Goal: Transaction & Acquisition: Book appointment/travel/reservation

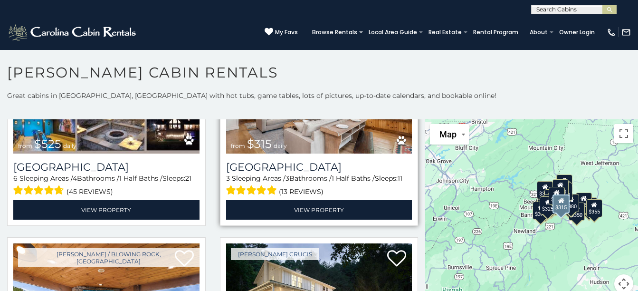
scroll to position [443, 0]
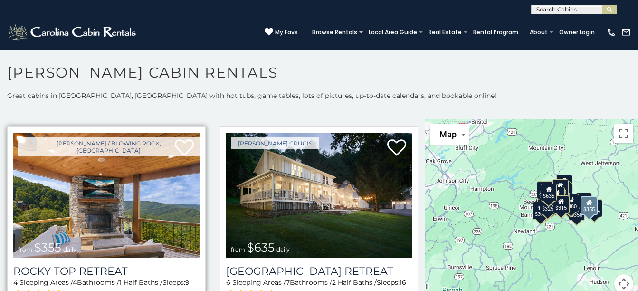
click at [134, 212] on img at bounding box center [106, 195] width 186 height 125
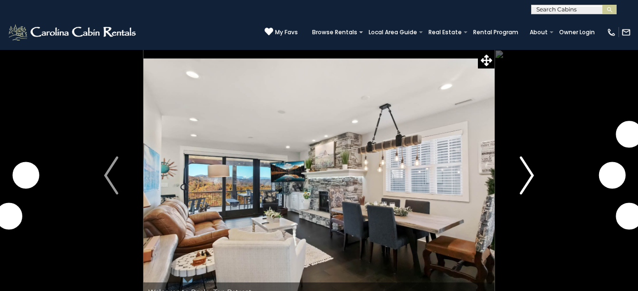
click at [530, 176] on img "Next" at bounding box center [527, 175] width 14 height 38
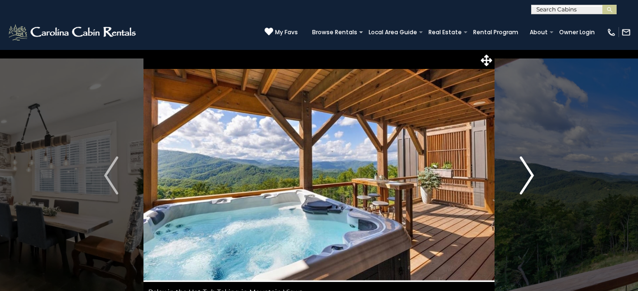
click at [531, 175] on img "Next" at bounding box center [527, 175] width 14 height 38
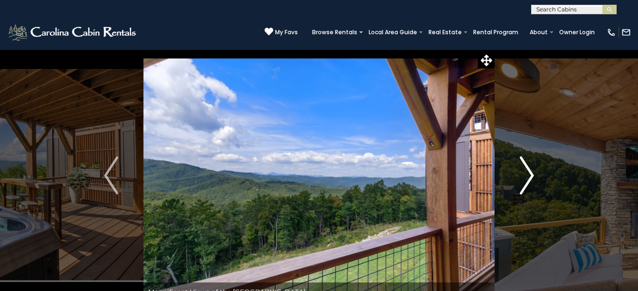
click at [532, 175] on img "Next" at bounding box center [527, 175] width 14 height 38
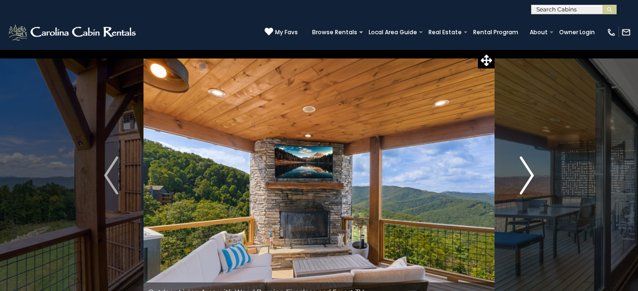
click at [532, 175] on img "Next" at bounding box center [527, 175] width 14 height 38
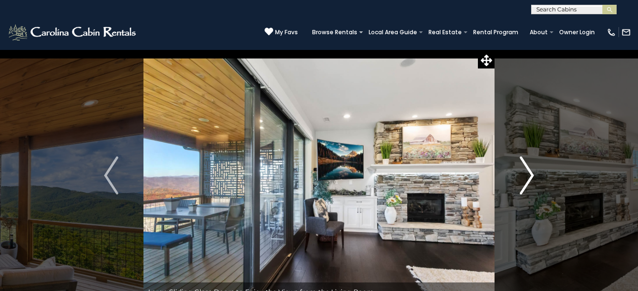
click at [532, 175] on img "Next" at bounding box center [527, 175] width 14 height 38
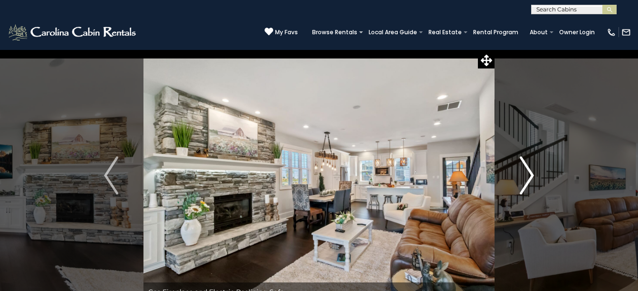
click at [532, 175] on img "Next" at bounding box center [527, 175] width 14 height 38
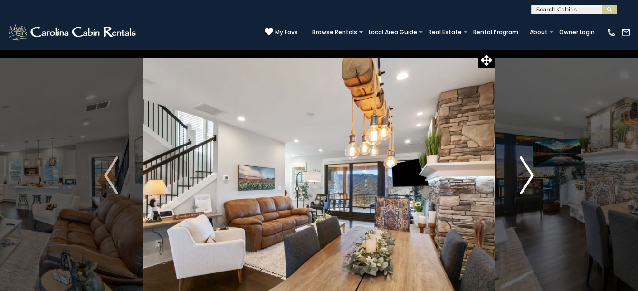
click at [532, 175] on img "Next" at bounding box center [527, 175] width 14 height 38
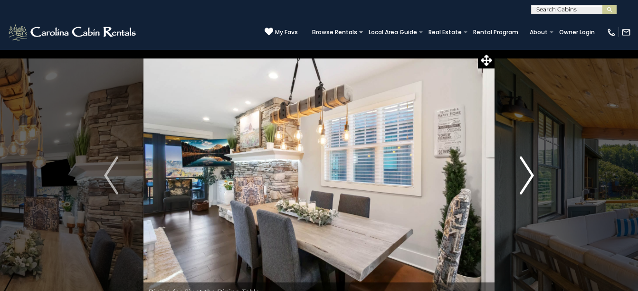
click at [532, 175] on img "Next" at bounding box center [527, 175] width 14 height 38
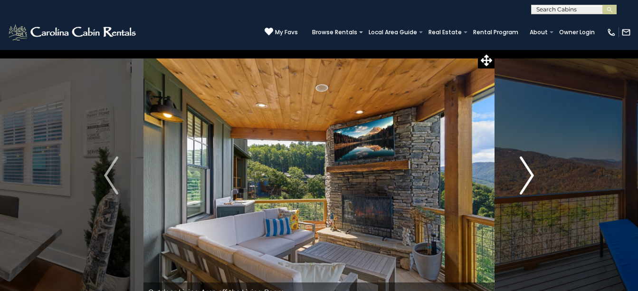
click at [532, 175] on img "Next" at bounding box center [527, 175] width 14 height 38
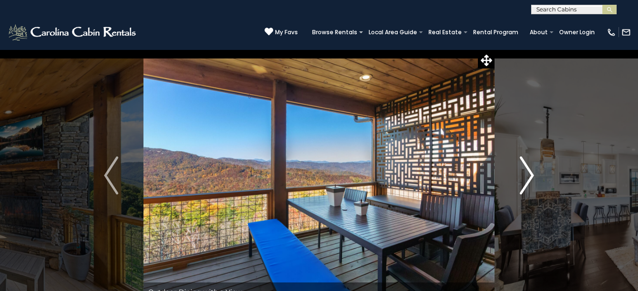
click at [532, 175] on img "Next" at bounding box center [527, 175] width 14 height 38
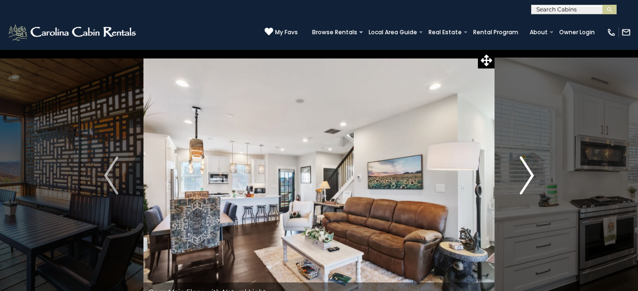
click at [531, 174] on img "Next" at bounding box center [527, 175] width 14 height 38
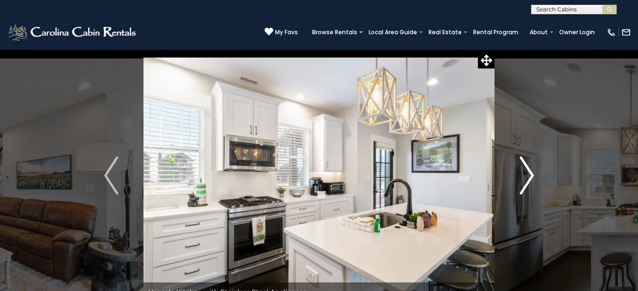
click at [531, 174] on img "Next" at bounding box center [527, 175] width 14 height 38
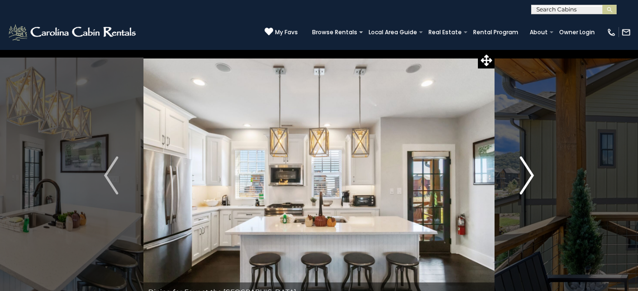
click at [531, 174] on img "Next" at bounding box center [527, 175] width 14 height 38
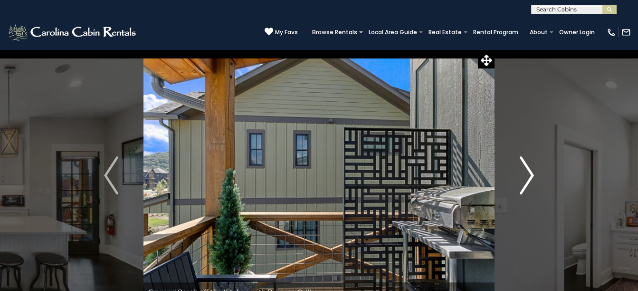
click at [531, 174] on img "Next" at bounding box center [527, 175] width 14 height 38
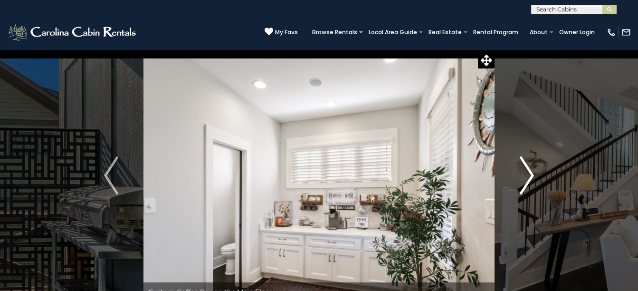
click at [531, 174] on img "Next" at bounding box center [527, 175] width 14 height 38
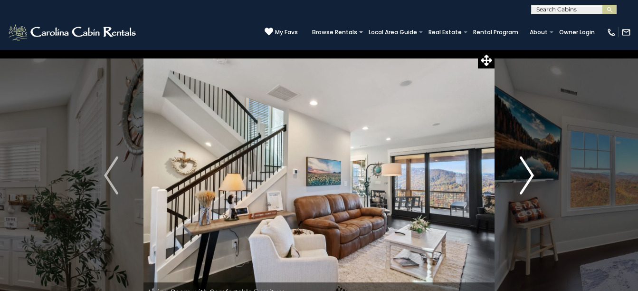
click at [531, 174] on img "Next" at bounding box center [527, 175] width 14 height 38
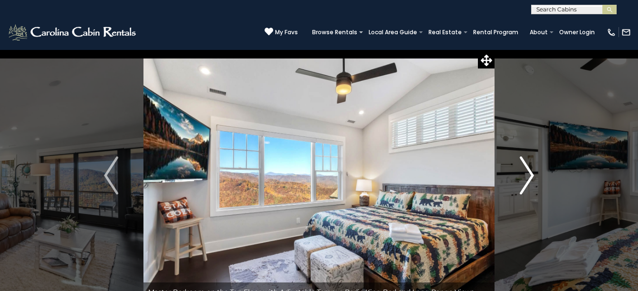
click at [531, 174] on img "Next" at bounding box center [527, 175] width 14 height 38
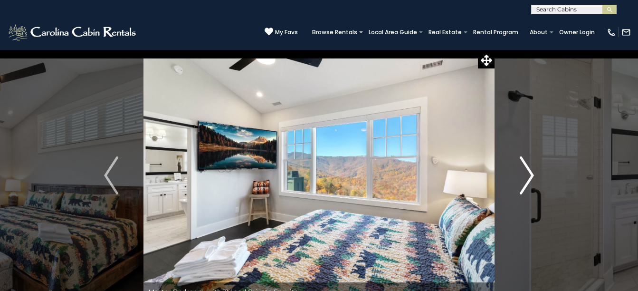
click at [531, 174] on img "Next" at bounding box center [527, 175] width 14 height 38
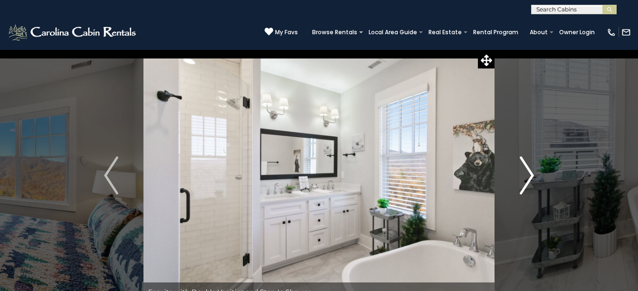
click at [531, 174] on img "Next" at bounding box center [527, 175] width 14 height 38
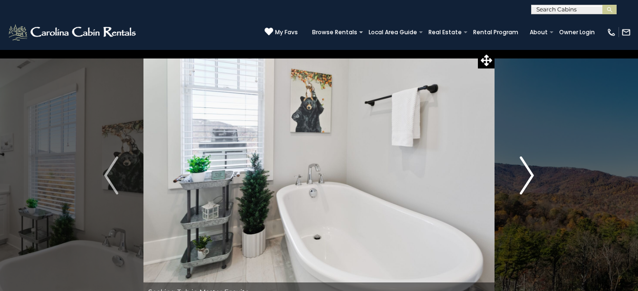
click at [531, 174] on img "Next" at bounding box center [527, 175] width 14 height 38
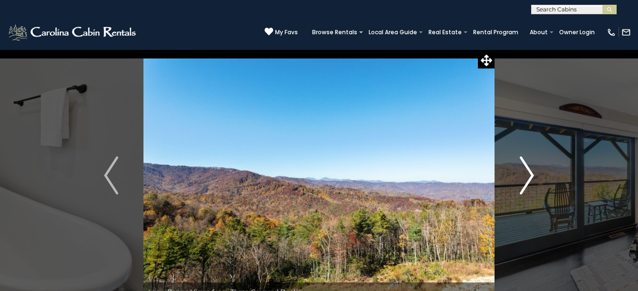
click at [531, 174] on img "Next" at bounding box center [527, 175] width 14 height 38
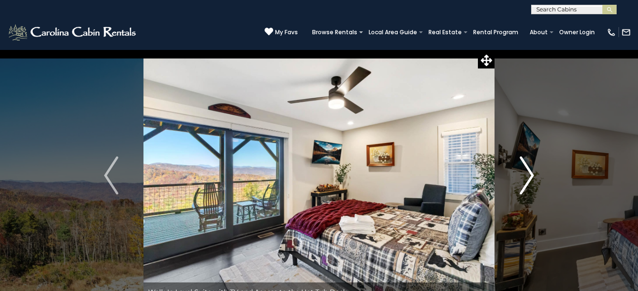
click at [531, 174] on img "Next" at bounding box center [527, 175] width 14 height 38
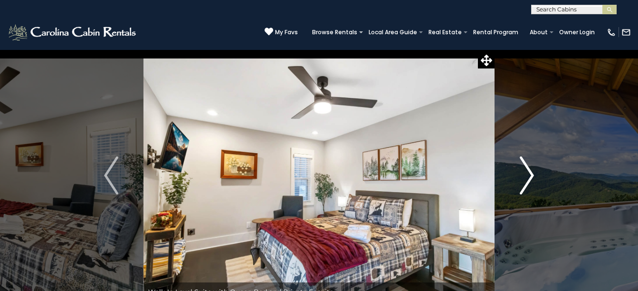
click at [531, 174] on img "Next" at bounding box center [527, 175] width 14 height 38
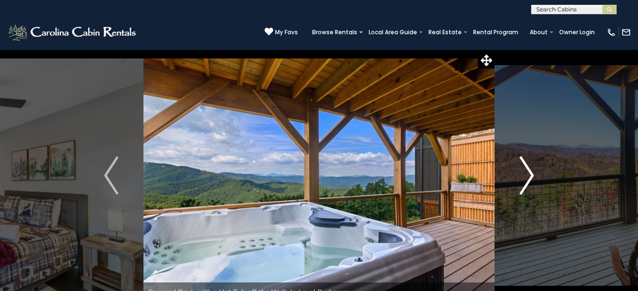
click at [531, 174] on img "Next" at bounding box center [527, 175] width 14 height 38
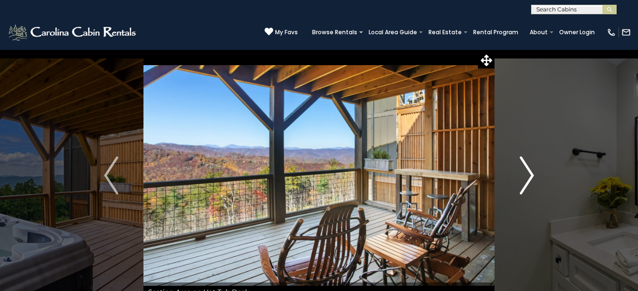
click at [528, 169] on img "Next" at bounding box center [527, 175] width 14 height 38
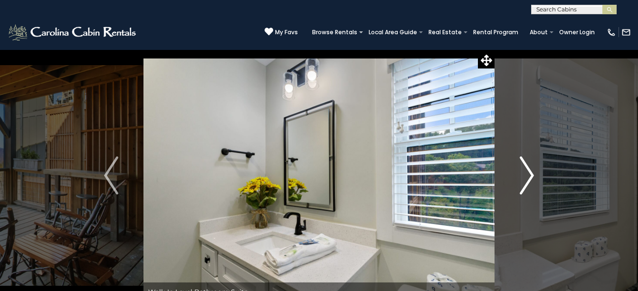
click at [527, 168] on img "Next" at bounding box center [527, 175] width 14 height 38
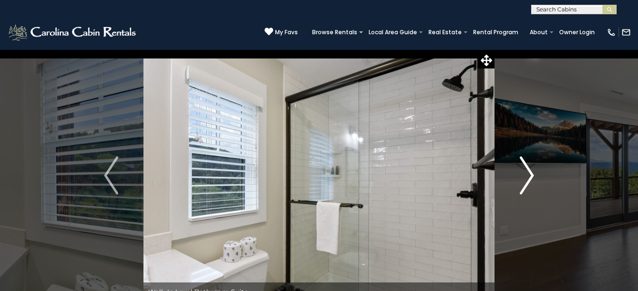
click at [527, 169] on img "Next" at bounding box center [527, 175] width 14 height 38
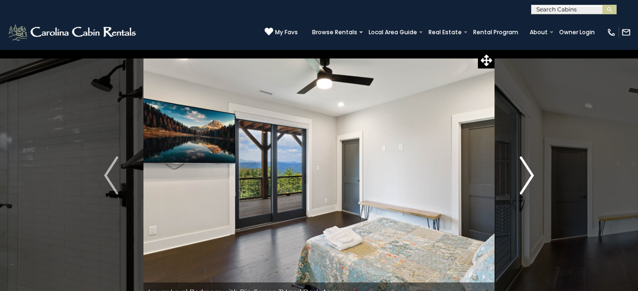
click at [527, 169] on img "Next" at bounding box center [527, 175] width 14 height 38
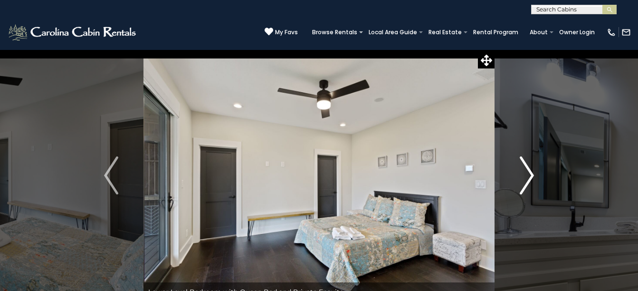
click at [527, 169] on img "Next" at bounding box center [527, 175] width 14 height 38
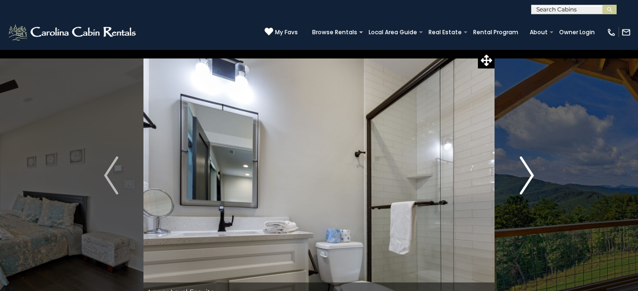
click at [527, 169] on img "Next" at bounding box center [527, 175] width 14 height 38
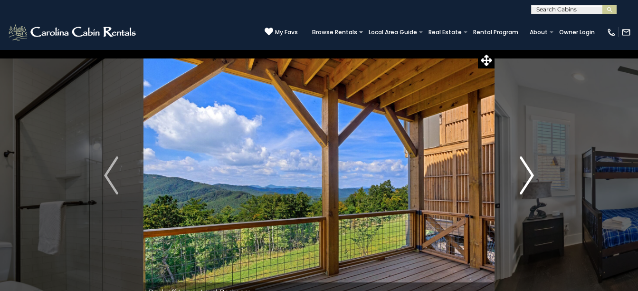
click at [527, 169] on img "Next" at bounding box center [527, 175] width 14 height 38
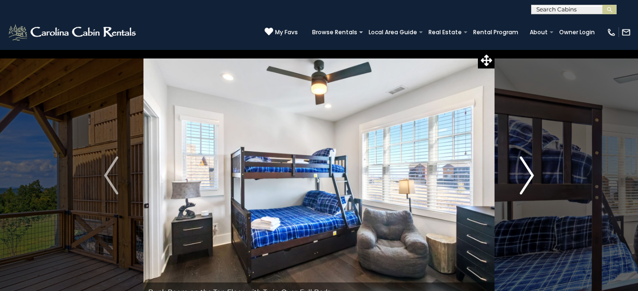
click at [527, 169] on img "Next" at bounding box center [527, 175] width 14 height 38
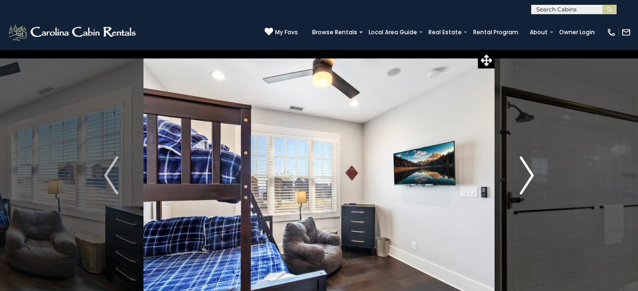
click at [527, 169] on img "Next" at bounding box center [527, 175] width 14 height 38
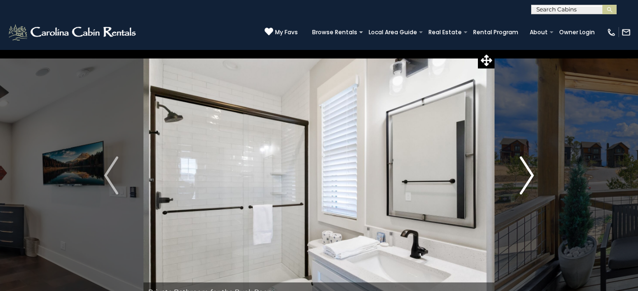
click at [527, 169] on img "Next" at bounding box center [527, 175] width 14 height 38
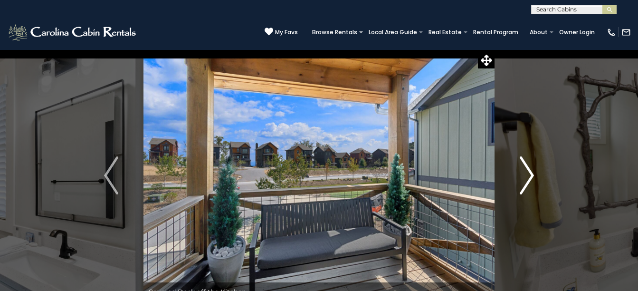
click at [527, 169] on img "Next" at bounding box center [527, 175] width 14 height 38
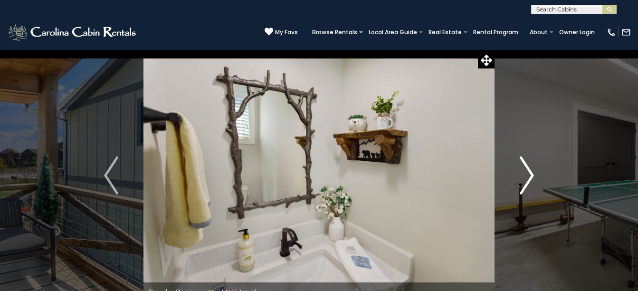
click at [526, 169] on img "Next" at bounding box center [527, 175] width 14 height 38
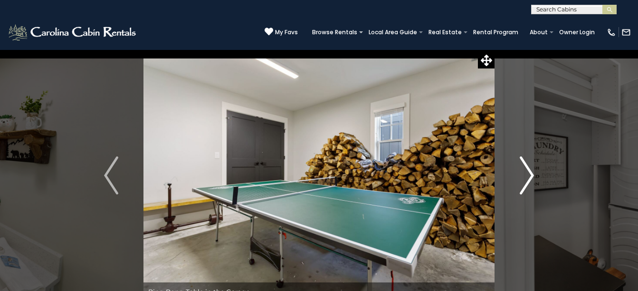
click at [524, 169] on img "Next" at bounding box center [527, 175] width 14 height 38
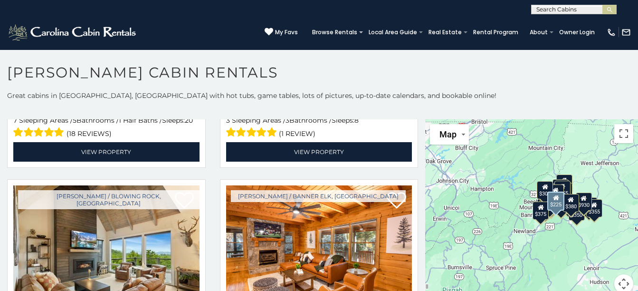
scroll to position [2772, 0]
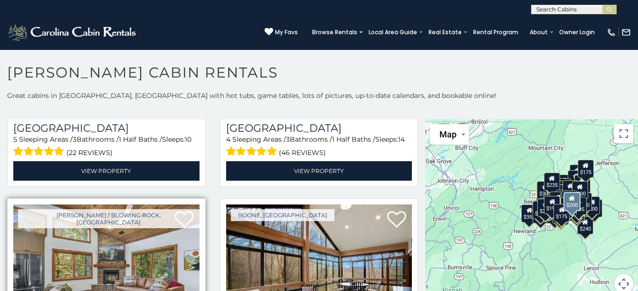
scroll to position [8079, 0]
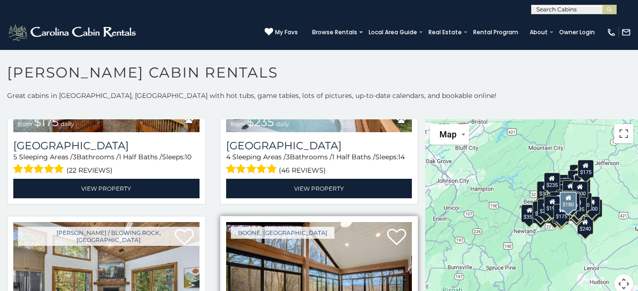
drag, startPoint x: 327, startPoint y: 201, endPoint x: 321, endPoint y: 201, distance: 5.8
click at [326, 222] on img at bounding box center [319, 284] width 186 height 125
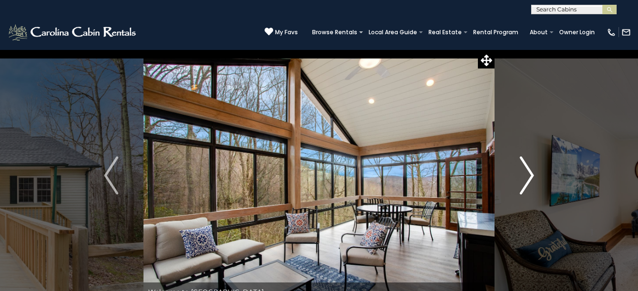
click at [532, 175] on img "Next" at bounding box center [527, 175] width 14 height 38
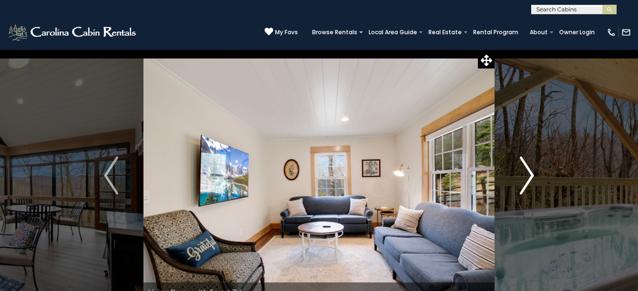
click at [532, 175] on img "Next" at bounding box center [527, 175] width 14 height 38
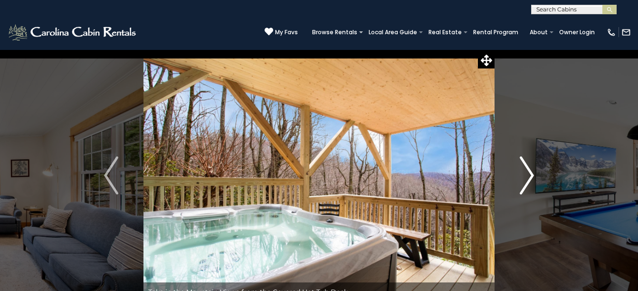
click at [533, 174] on img "Next" at bounding box center [527, 175] width 14 height 38
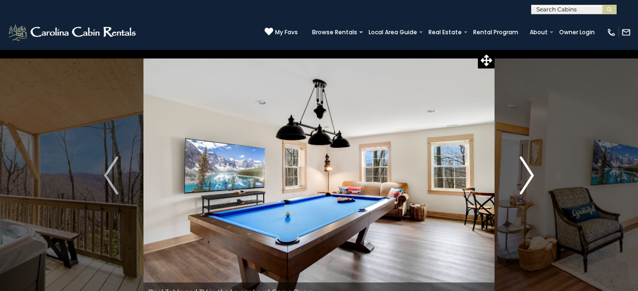
click at [533, 174] on img "Next" at bounding box center [527, 175] width 14 height 38
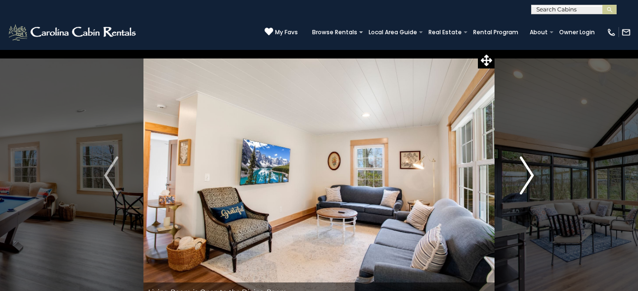
click at [532, 174] on img "Next" at bounding box center [527, 175] width 14 height 38
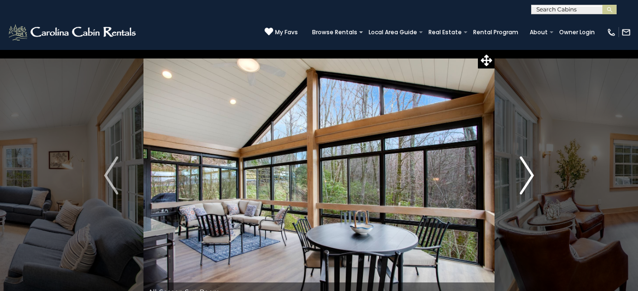
click at [531, 174] on img "Next" at bounding box center [527, 175] width 14 height 38
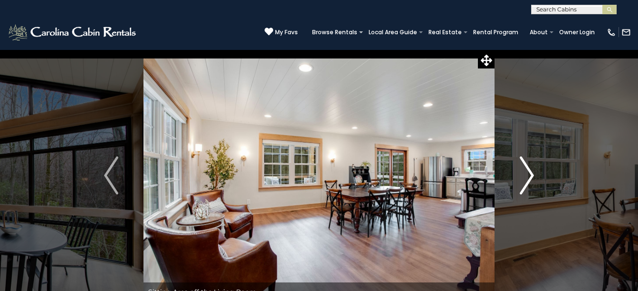
click at [531, 174] on img "Next" at bounding box center [527, 175] width 14 height 38
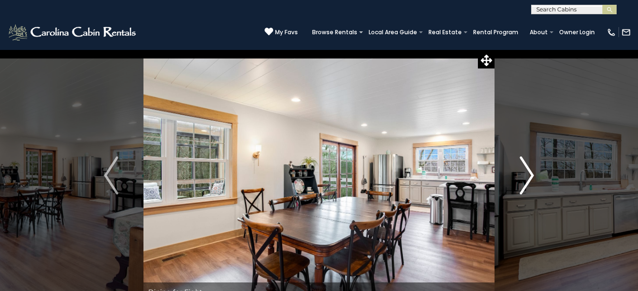
click at [531, 174] on img "Next" at bounding box center [527, 175] width 14 height 38
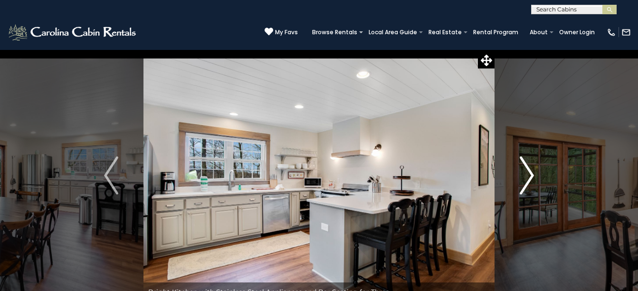
click at [531, 174] on img "Next" at bounding box center [527, 175] width 14 height 38
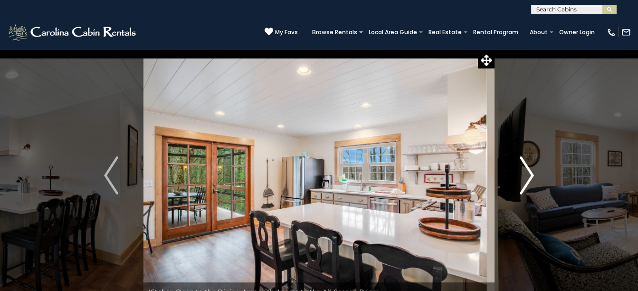
click at [531, 174] on img "Next" at bounding box center [527, 175] width 14 height 38
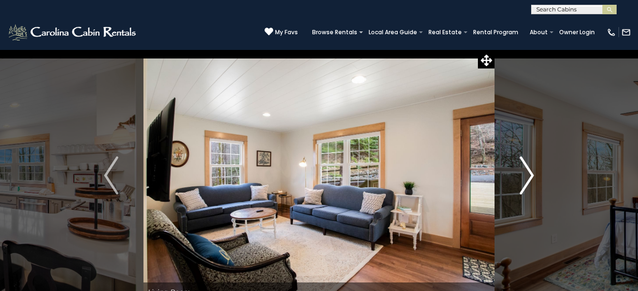
click at [531, 174] on img "Next" at bounding box center [527, 175] width 14 height 38
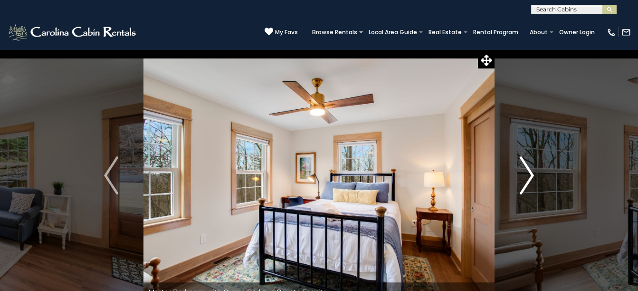
click at [531, 174] on img "Next" at bounding box center [527, 175] width 14 height 38
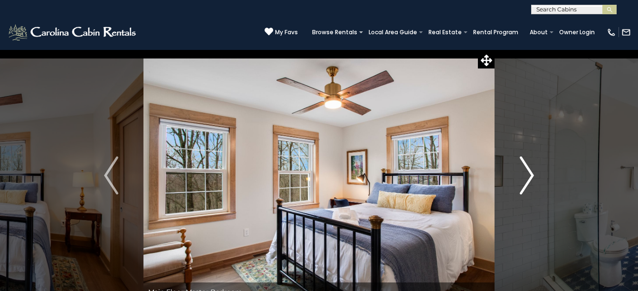
click at [531, 174] on img "Next" at bounding box center [527, 175] width 14 height 38
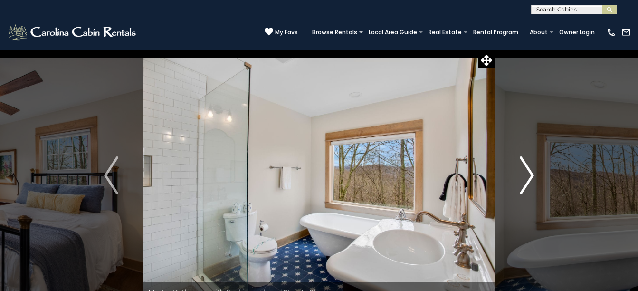
click at [531, 174] on img "Next" at bounding box center [527, 175] width 14 height 38
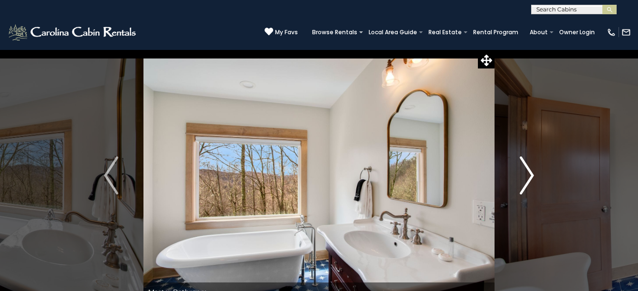
click at [531, 174] on img "Next" at bounding box center [527, 175] width 14 height 38
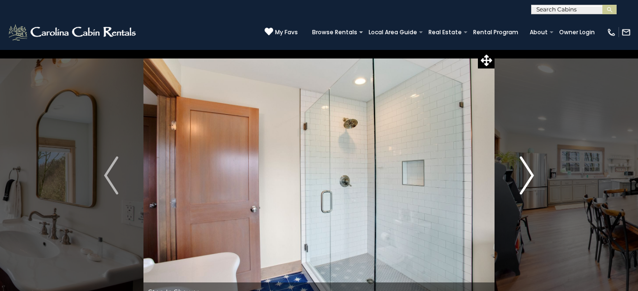
click at [530, 173] on img "Next" at bounding box center [527, 175] width 14 height 38
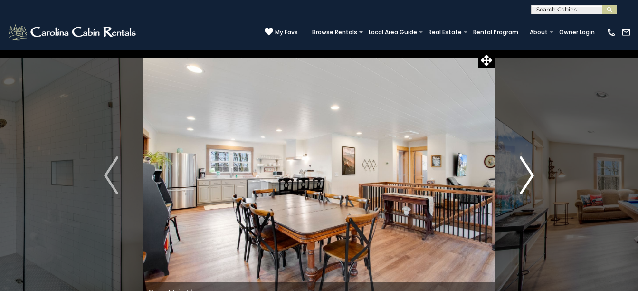
click at [530, 173] on img "Next" at bounding box center [527, 175] width 14 height 38
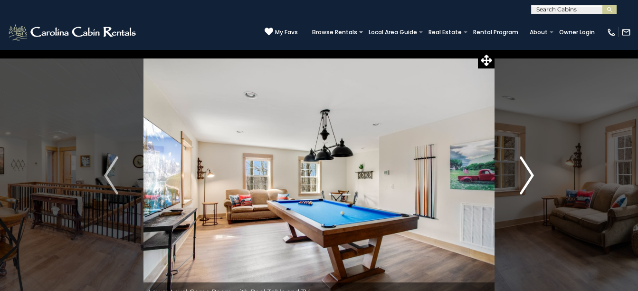
click at [529, 173] on img "Next" at bounding box center [527, 175] width 14 height 38
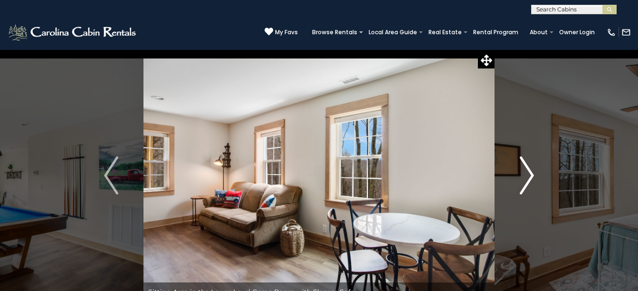
click at [529, 173] on img "Next" at bounding box center [527, 175] width 14 height 38
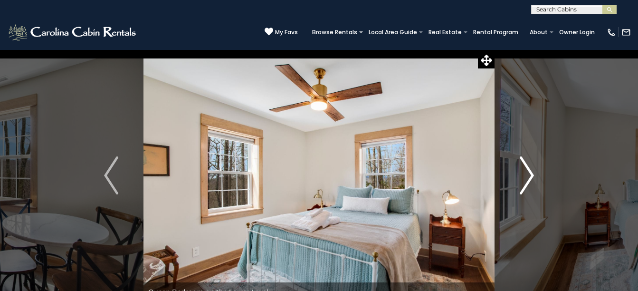
click at [529, 173] on img "Next" at bounding box center [527, 175] width 14 height 38
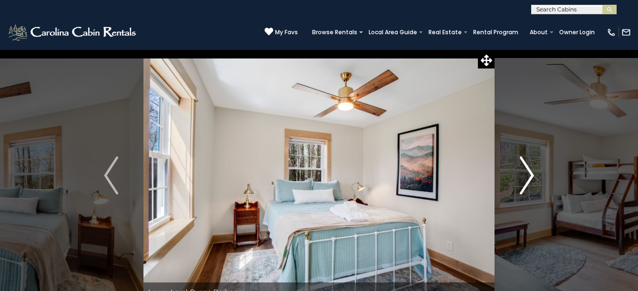
click at [529, 173] on img "Next" at bounding box center [527, 175] width 14 height 38
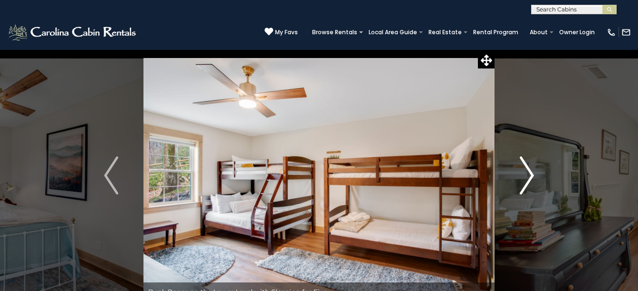
click at [529, 173] on img "Next" at bounding box center [527, 175] width 14 height 38
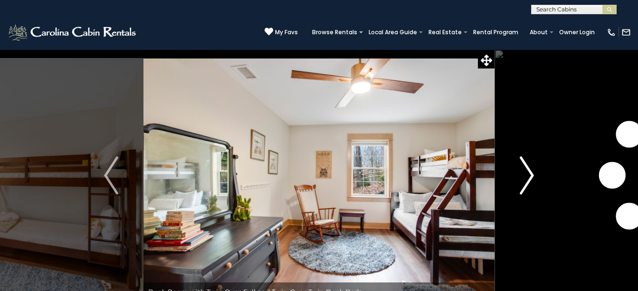
click at [529, 173] on img "Next" at bounding box center [527, 175] width 14 height 38
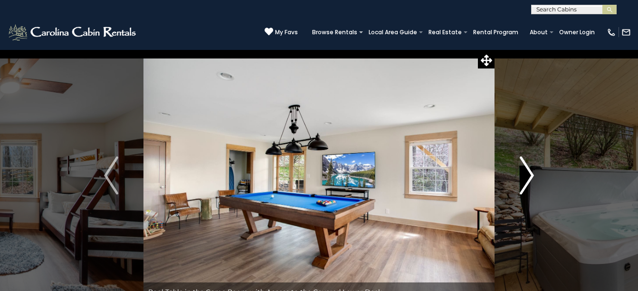
click at [529, 173] on img "Next" at bounding box center [527, 175] width 14 height 38
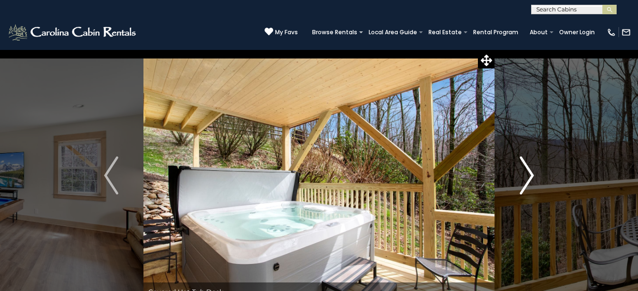
click at [529, 173] on img "Next" at bounding box center [527, 175] width 14 height 38
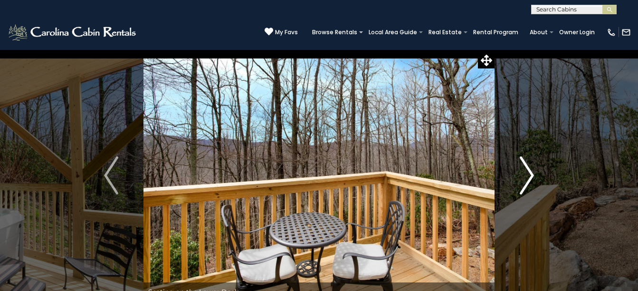
click at [529, 173] on img "Next" at bounding box center [527, 175] width 14 height 38
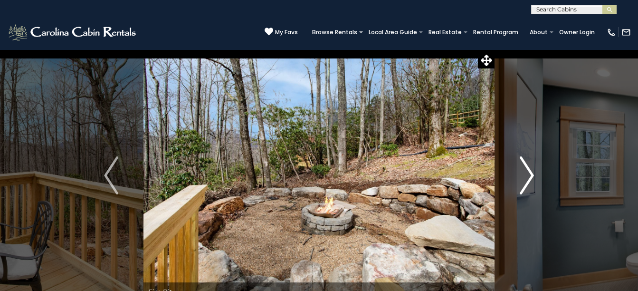
click at [528, 173] on img "Next" at bounding box center [527, 175] width 14 height 38
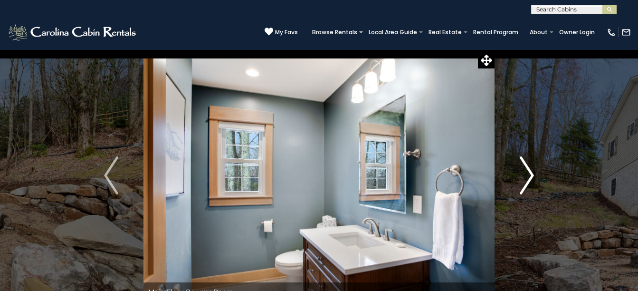
click at [528, 173] on img "Next" at bounding box center [527, 175] width 14 height 38
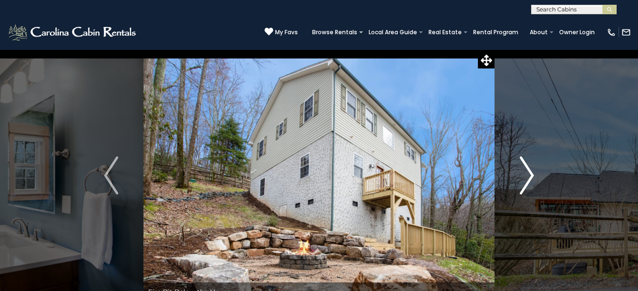
click at [528, 173] on img "Next" at bounding box center [527, 175] width 14 height 38
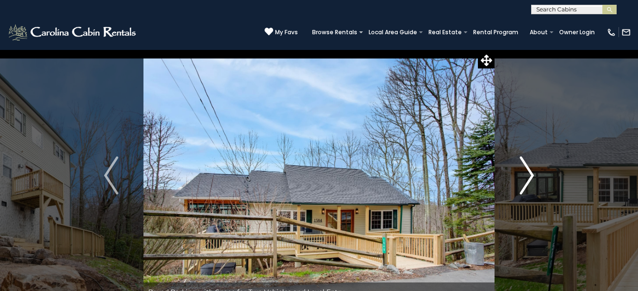
click at [528, 173] on img "Next" at bounding box center [527, 175] width 14 height 38
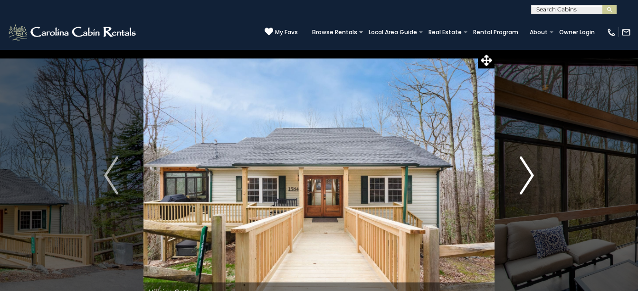
click at [528, 173] on img "Next" at bounding box center [527, 175] width 14 height 38
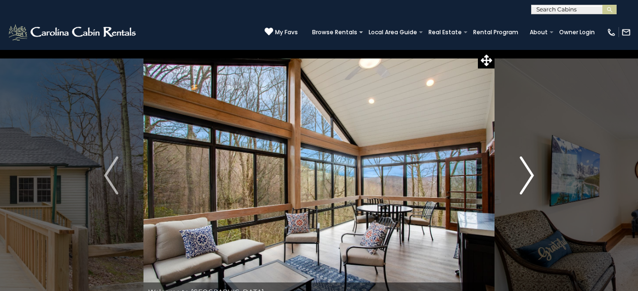
click at [528, 173] on img "Next" at bounding box center [527, 175] width 14 height 38
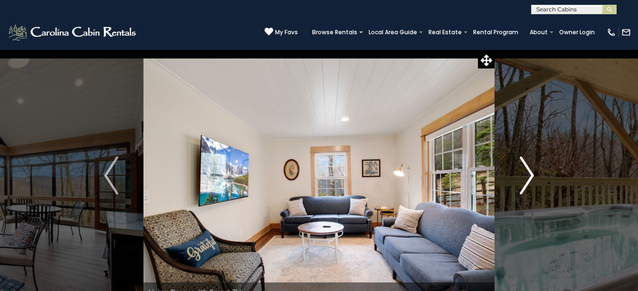
click at [527, 173] on img "Next" at bounding box center [527, 175] width 14 height 38
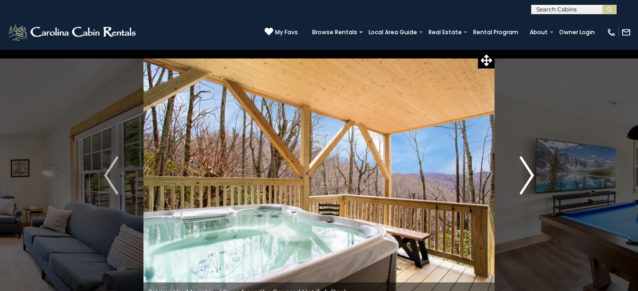
click at [527, 173] on img "Next" at bounding box center [527, 175] width 14 height 38
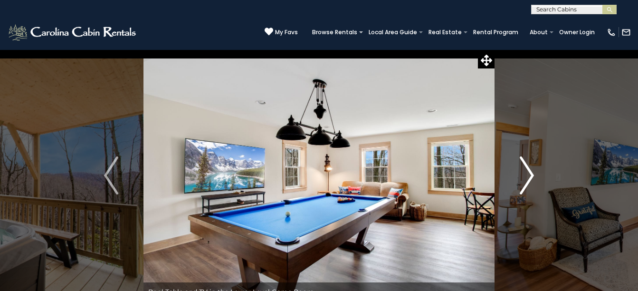
click at [527, 173] on img "Next" at bounding box center [527, 175] width 14 height 38
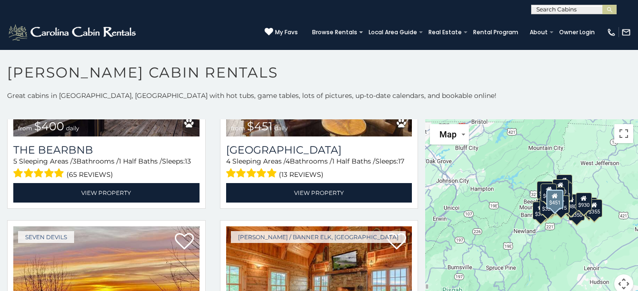
scroll to position [998, 0]
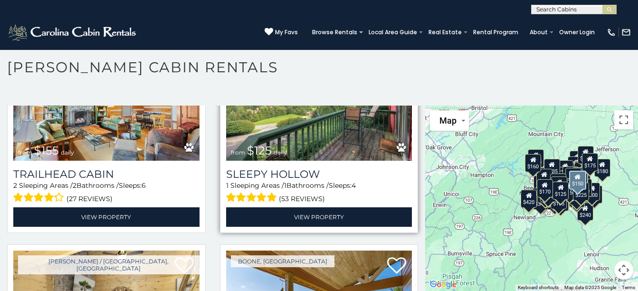
scroll to position [12367, 0]
